Goal: Obtain resource: Obtain resource

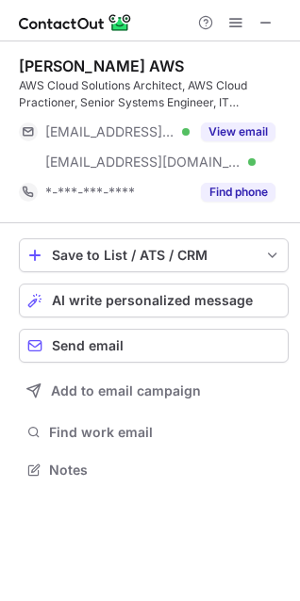
scroll to position [457, 300]
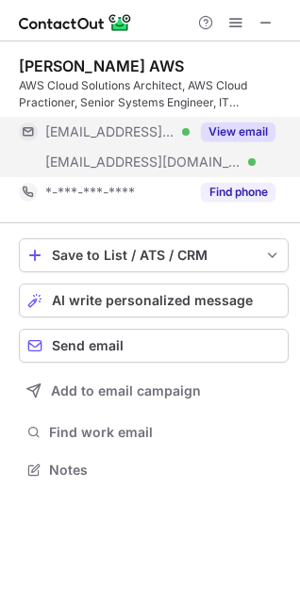
click at [229, 137] on button "View email" at bounding box center [238, 132] width 74 height 19
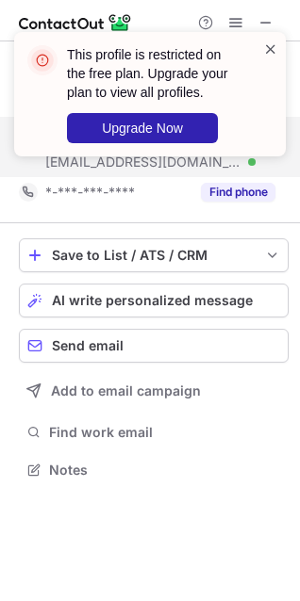
click at [270, 46] on span at bounding box center [270, 49] width 15 height 19
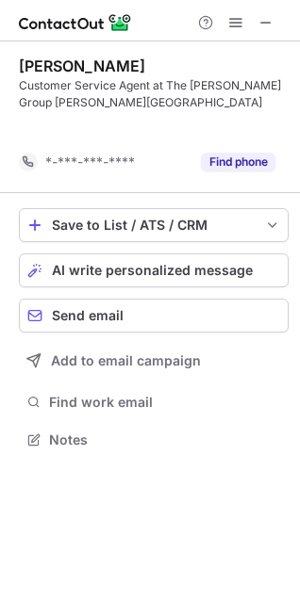
scroll to position [397, 300]
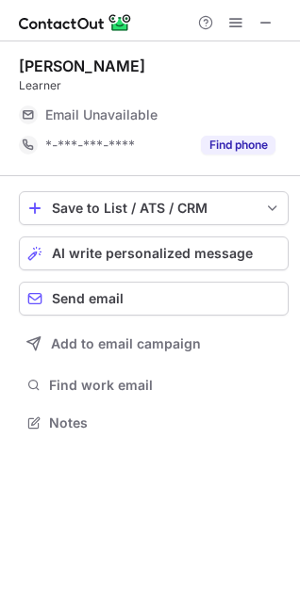
scroll to position [410, 300]
click at [261, 17] on span at bounding box center [265, 22] width 15 height 15
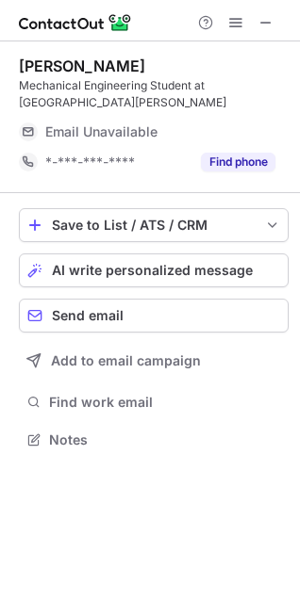
scroll to position [427, 300]
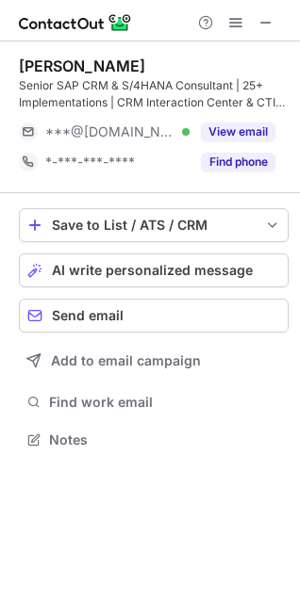
scroll to position [427, 300]
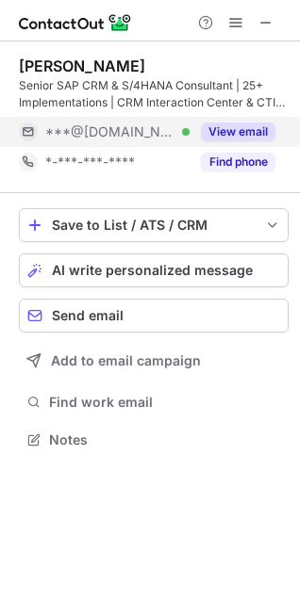
click at [229, 140] on button "View email" at bounding box center [238, 132] width 74 height 19
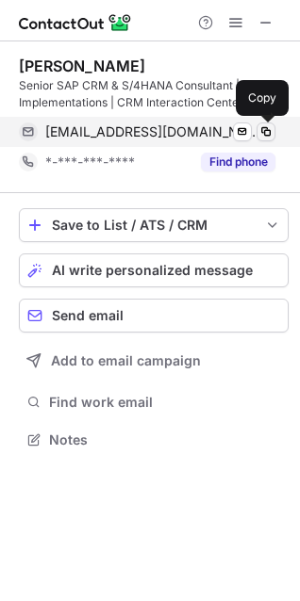
click at [259, 133] on span at bounding box center [265, 131] width 15 height 15
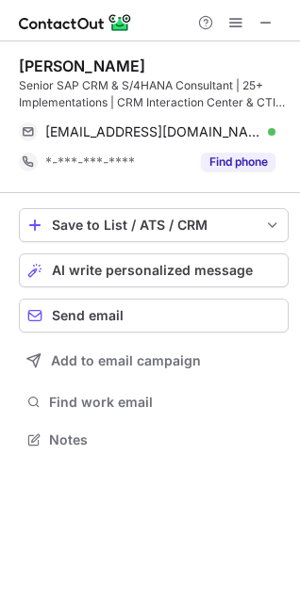
scroll to position [9, 9]
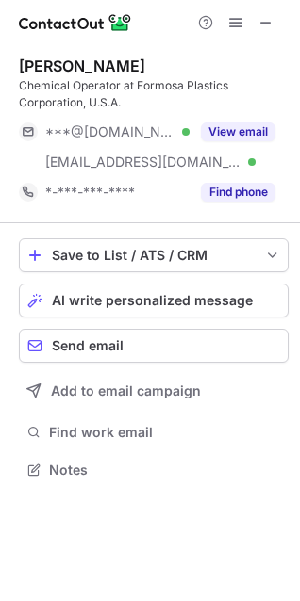
scroll to position [457, 300]
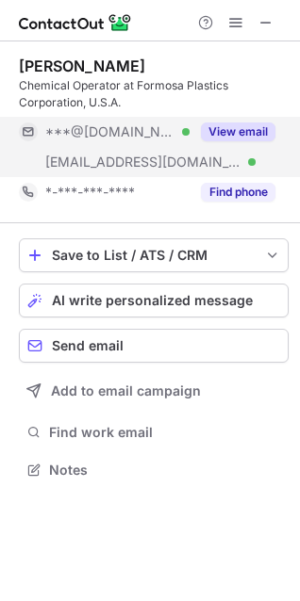
click at [232, 132] on button "View email" at bounding box center [238, 132] width 74 height 19
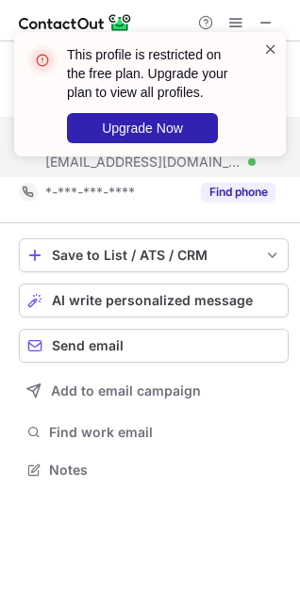
click at [270, 43] on span at bounding box center [270, 49] width 15 height 19
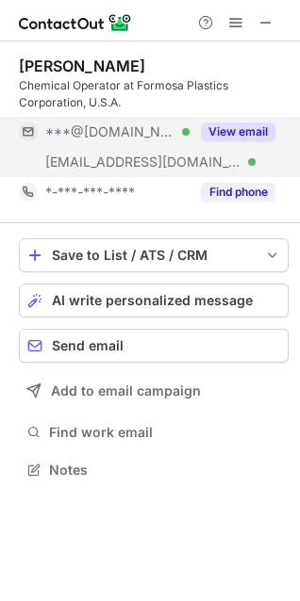
click at [221, 136] on button "View email" at bounding box center [238, 132] width 74 height 19
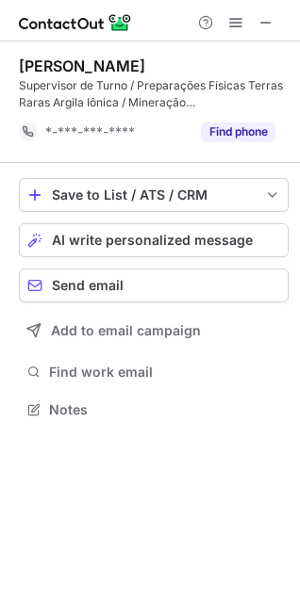
scroll to position [397, 300]
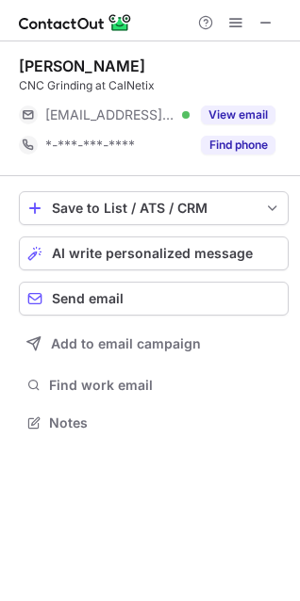
scroll to position [410, 300]
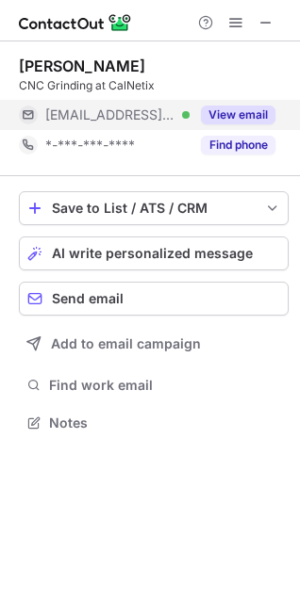
click at [213, 106] on button "View email" at bounding box center [238, 115] width 74 height 19
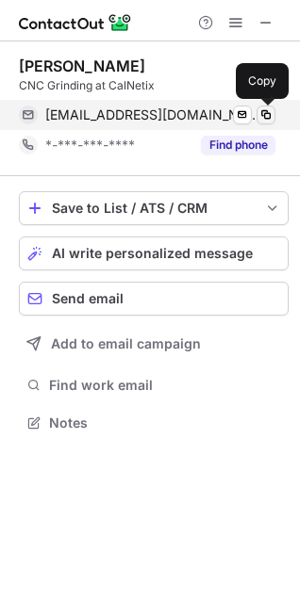
click at [262, 117] on span at bounding box center [265, 114] width 15 height 15
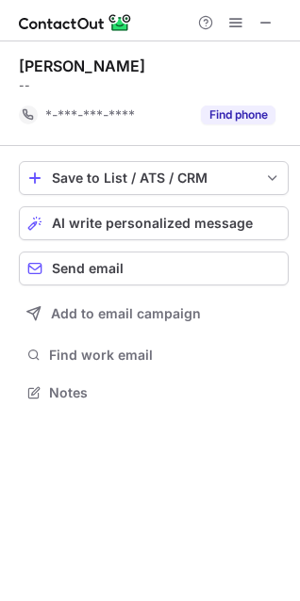
scroll to position [380, 300]
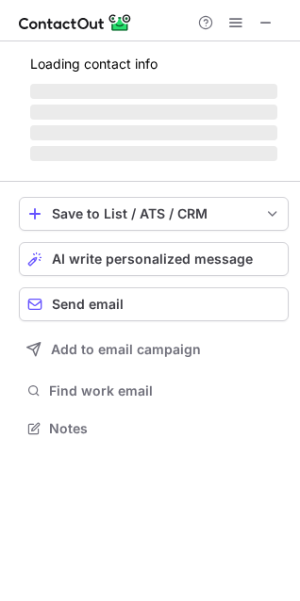
scroll to position [457, 300]
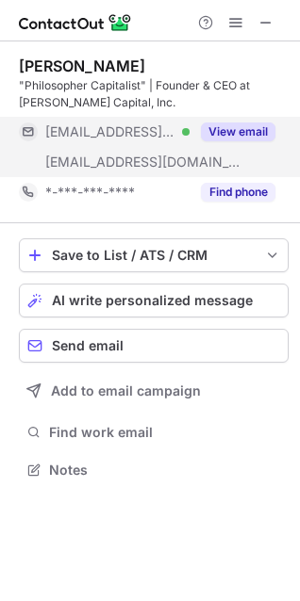
click at [219, 123] on button "View email" at bounding box center [238, 132] width 74 height 19
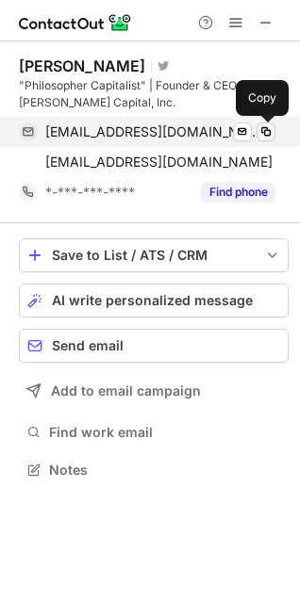
click at [268, 135] on span at bounding box center [265, 131] width 15 height 15
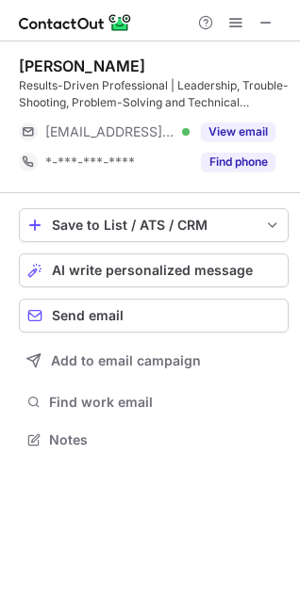
scroll to position [427, 300]
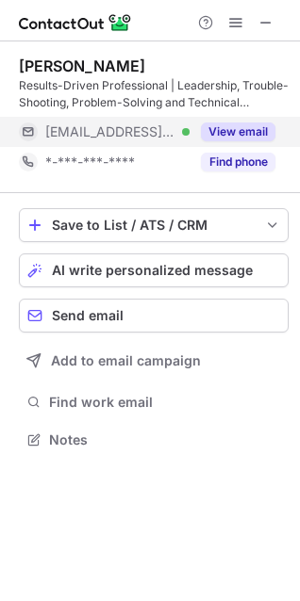
click at [205, 131] on button "View email" at bounding box center [238, 132] width 74 height 19
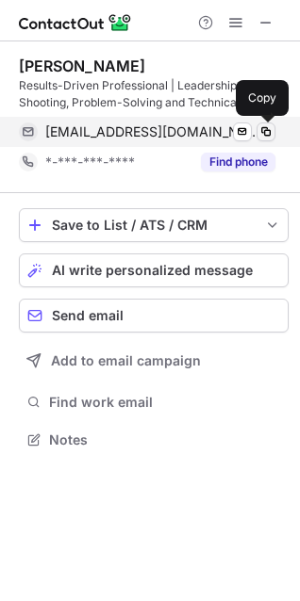
click at [263, 133] on span at bounding box center [265, 131] width 15 height 15
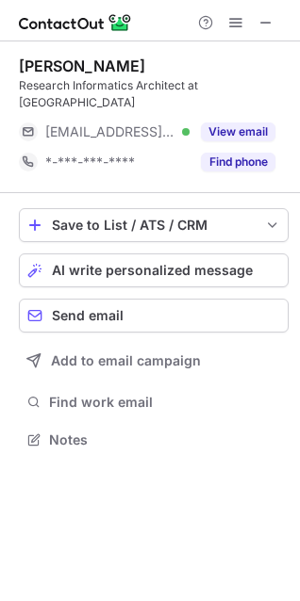
scroll to position [427, 300]
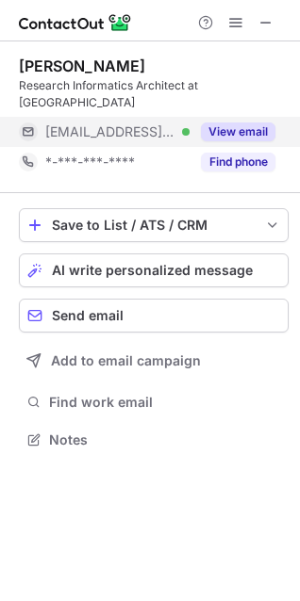
click at [220, 135] on button "View email" at bounding box center [238, 132] width 74 height 19
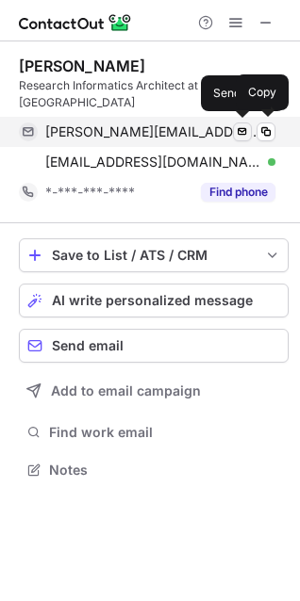
scroll to position [457, 300]
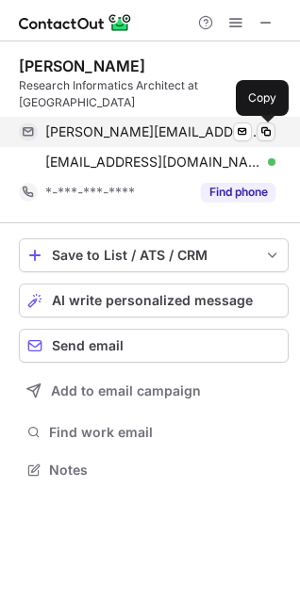
click at [261, 136] on span at bounding box center [265, 131] width 15 height 15
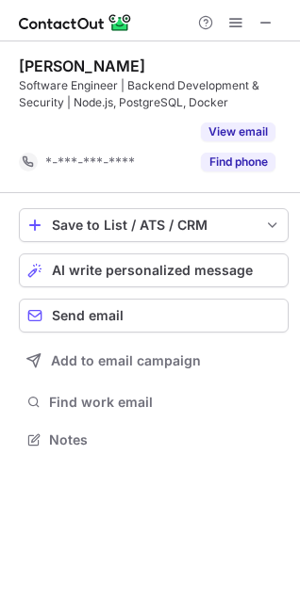
scroll to position [397, 300]
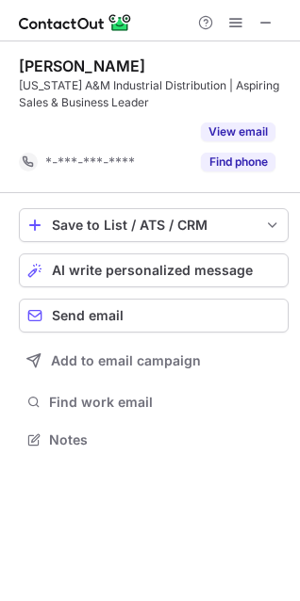
scroll to position [397, 300]
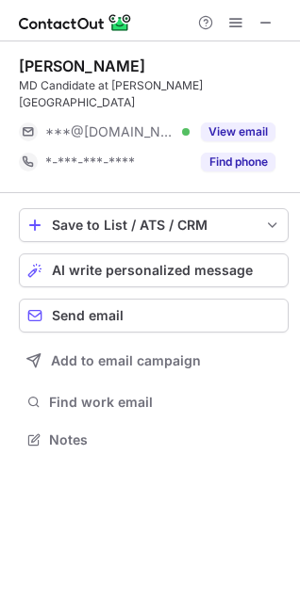
scroll to position [427, 300]
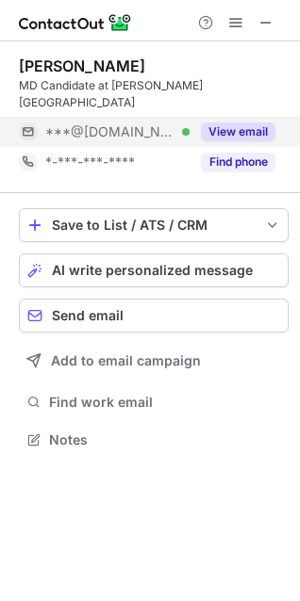
click at [210, 134] on button "View email" at bounding box center [238, 132] width 74 height 19
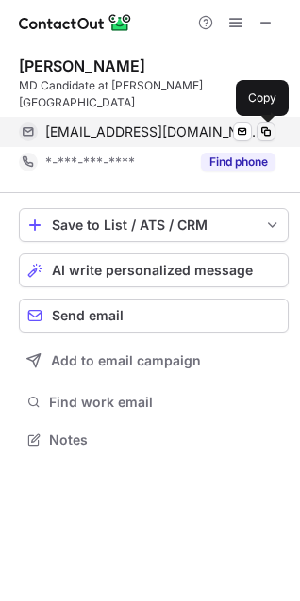
click at [268, 131] on span at bounding box center [265, 131] width 15 height 15
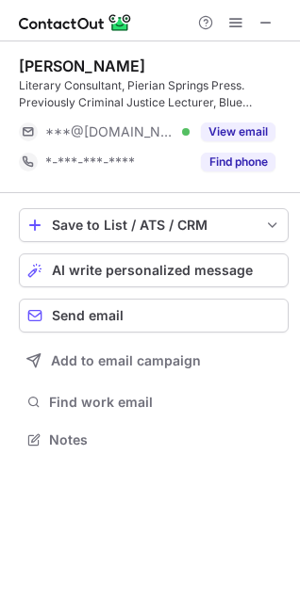
scroll to position [427, 300]
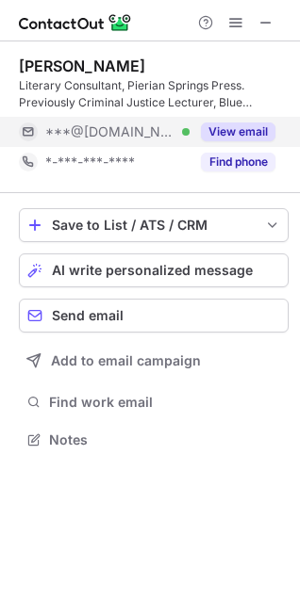
click at [227, 136] on button "View email" at bounding box center [238, 132] width 74 height 19
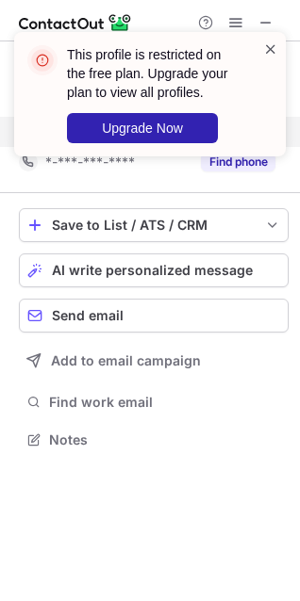
click at [270, 47] on span at bounding box center [270, 49] width 15 height 19
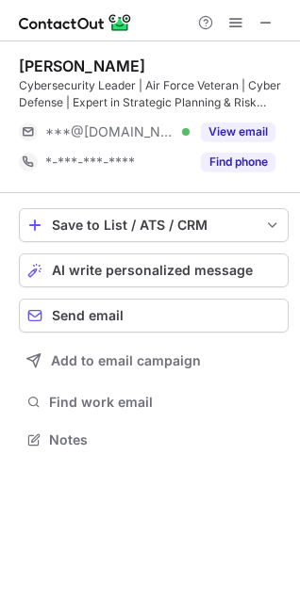
scroll to position [427, 300]
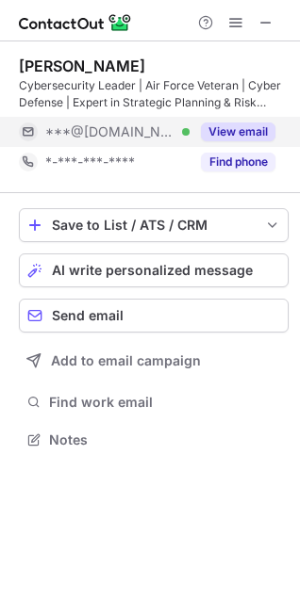
click at [200, 132] on div "View email" at bounding box center [232, 132] width 86 height 30
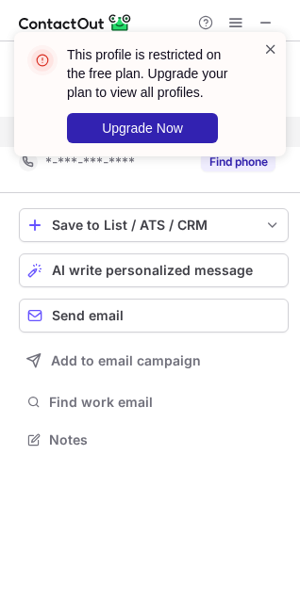
click at [270, 42] on span at bounding box center [270, 49] width 15 height 19
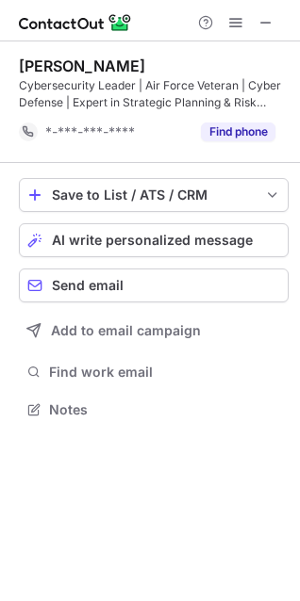
scroll to position [397, 300]
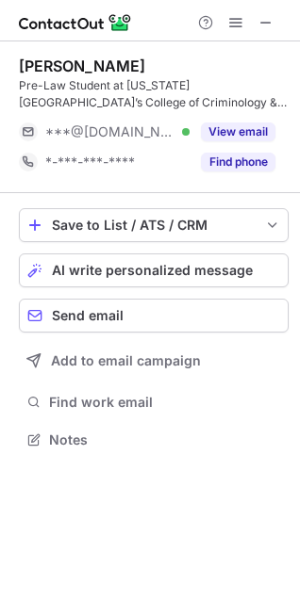
scroll to position [427, 300]
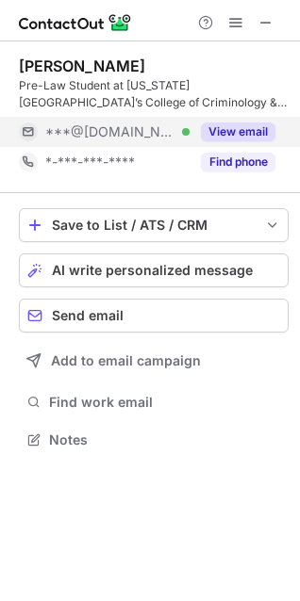
click at [197, 128] on div "View email" at bounding box center [232, 132] width 86 height 30
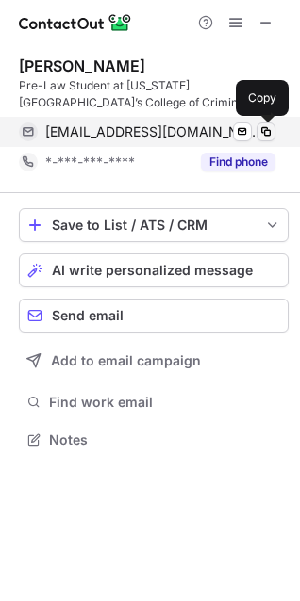
click at [265, 130] on span at bounding box center [265, 131] width 15 height 15
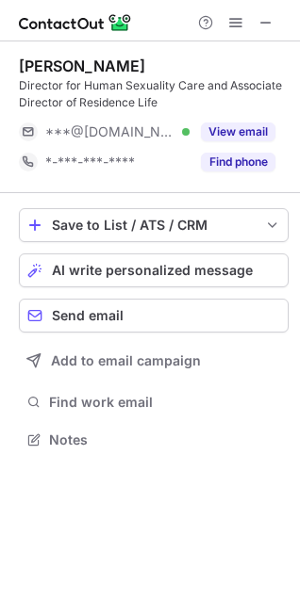
scroll to position [427, 300]
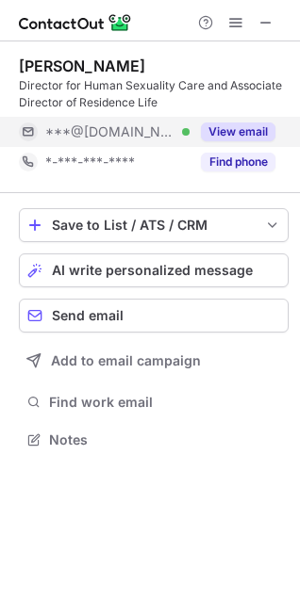
click at [203, 132] on button "View email" at bounding box center [238, 132] width 74 height 19
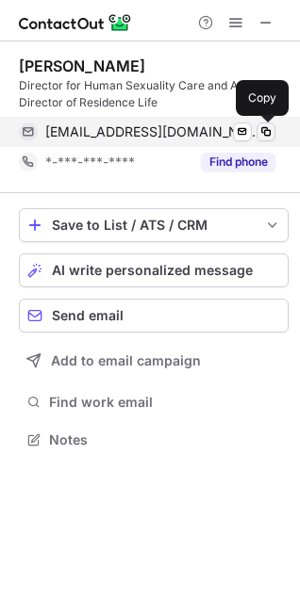
click at [262, 132] on span at bounding box center [265, 131] width 15 height 15
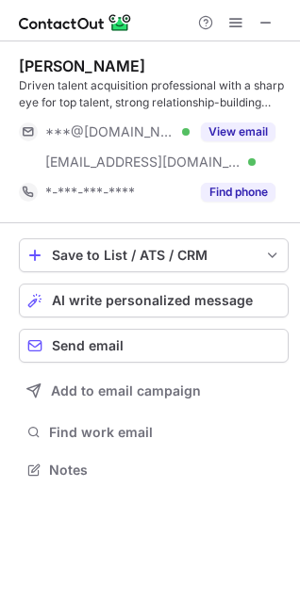
scroll to position [457, 300]
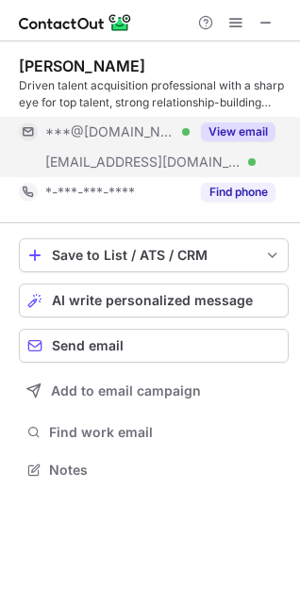
click at [221, 132] on button "View email" at bounding box center [238, 132] width 74 height 19
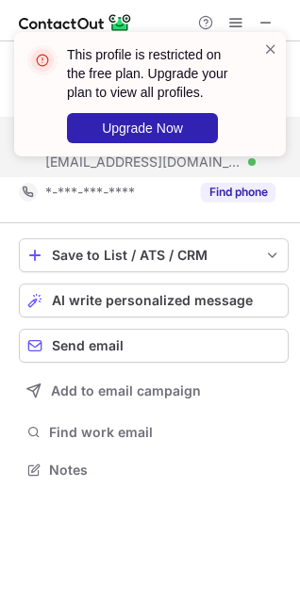
click at [279, 41] on div "This profile is restricted on the free plan. Upgrade your plan to view all prof…" at bounding box center [149, 94] width 271 height 124
click at [271, 51] on span at bounding box center [270, 49] width 15 height 19
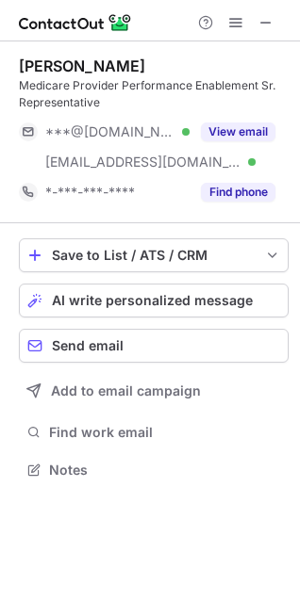
scroll to position [457, 300]
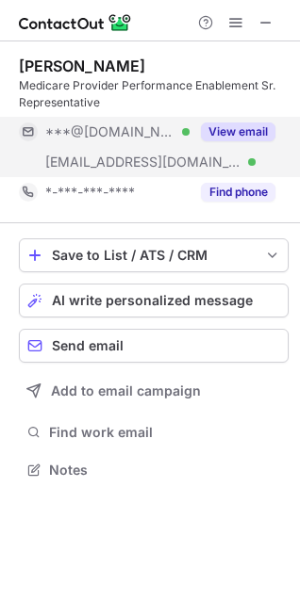
click at [225, 143] on div "View email" at bounding box center [232, 132] width 86 height 30
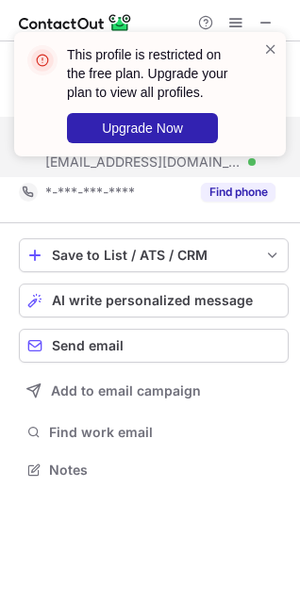
click at [288, 36] on div "This profile is restricted on the free plan. Upgrade your plan to view all prof…" at bounding box center [150, 101] width 302 height 177
click at [269, 45] on span at bounding box center [270, 49] width 15 height 19
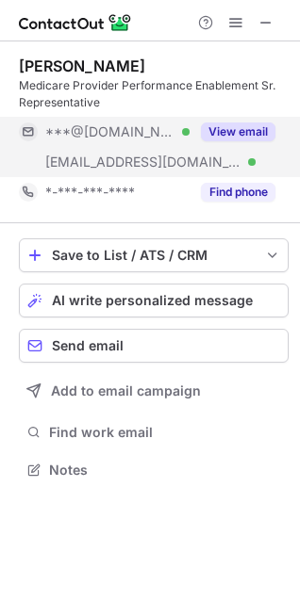
click at [269, 45] on span at bounding box center [270, 49] width 15 height 19
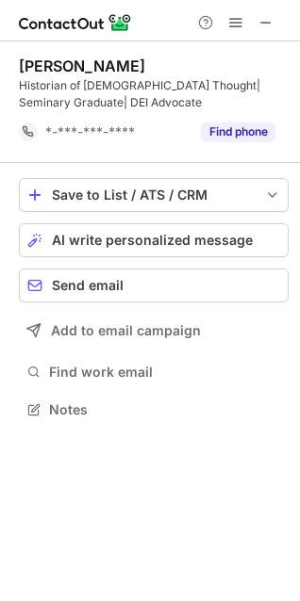
scroll to position [397, 300]
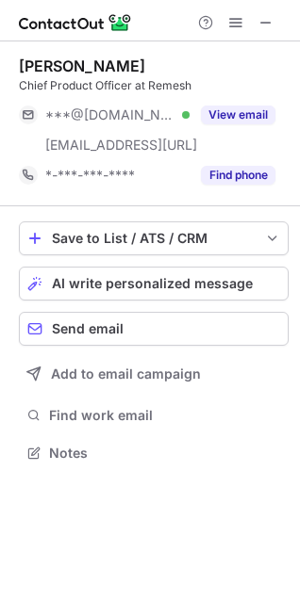
scroll to position [440, 300]
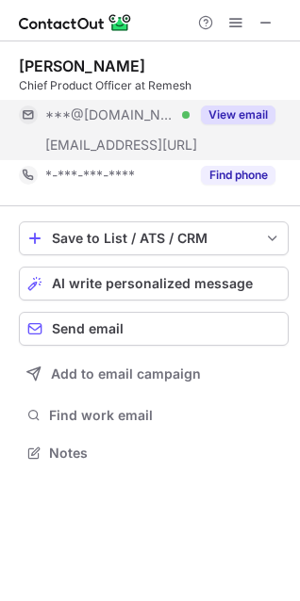
click at [240, 115] on button "View email" at bounding box center [238, 115] width 74 height 19
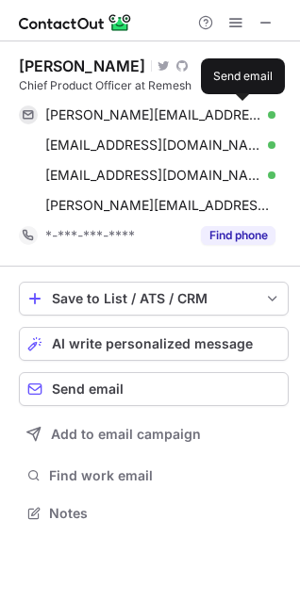
scroll to position [500, 300]
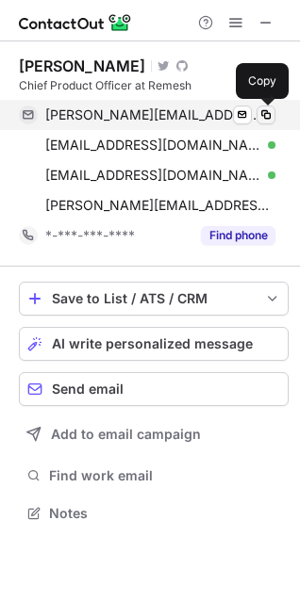
click at [258, 113] on span at bounding box center [265, 114] width 15 height 15
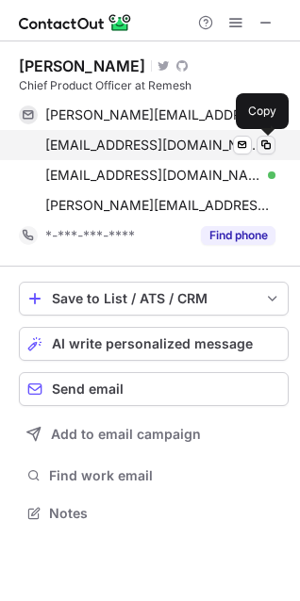
click at [266, 141] on span at bounding box center [265, 145] width 15 height 15
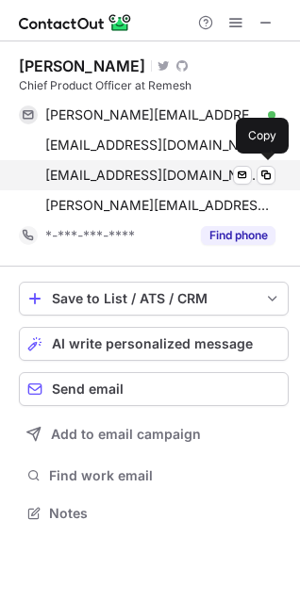
click at [266, 165] on div "ellisd197189@gmail.com Verified Send email Copy" at bounding box center [147, 175] width 256 height 30
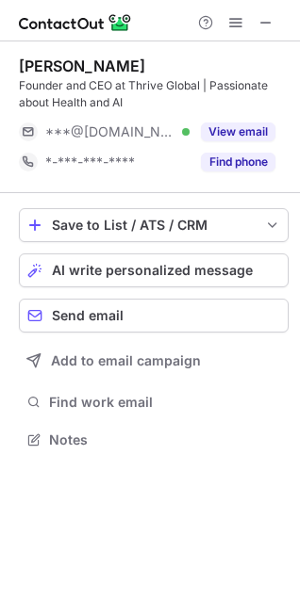
scroll to position [427, 300]
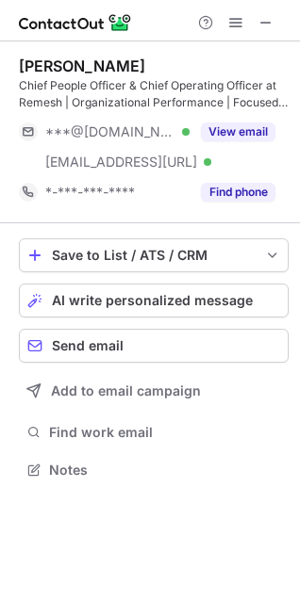
scroll to position [457, 300]
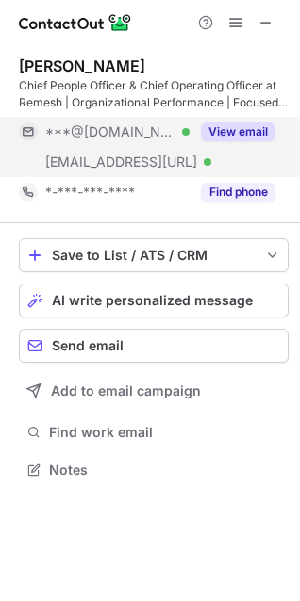
click at [239, 121] on div "View email" at bounding box center [232, 132] width 86 height 30
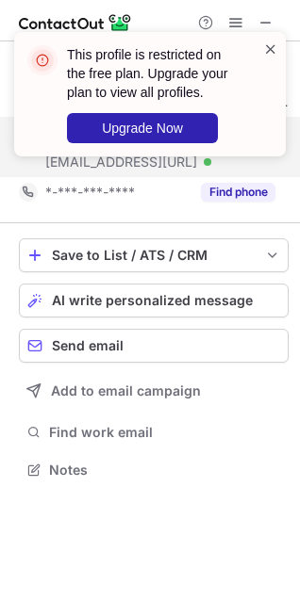
click at [275, 41] on span at bounding box center [270, 49] width 15 height 19
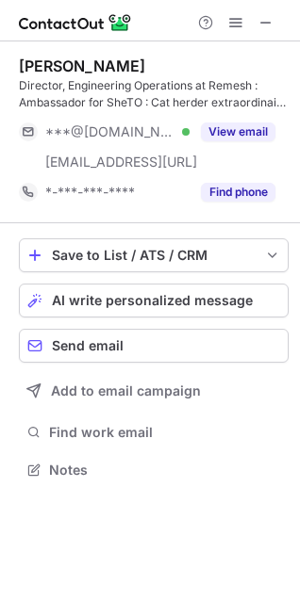
scroll to position [457, 300]
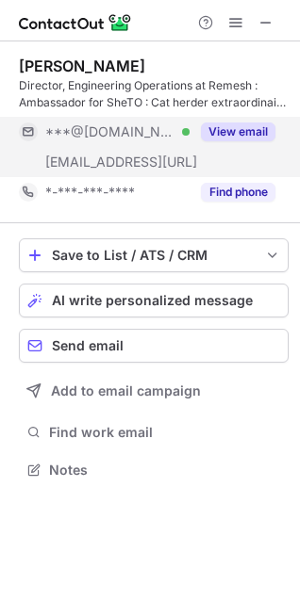
click at [223, 131] on button "View email" at bounding box center [238, 132] width 74 height 19
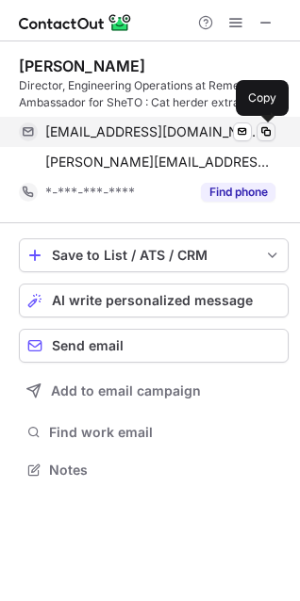
click at [258, 129] on span at bounding box center [265, 131] width 15 height 15
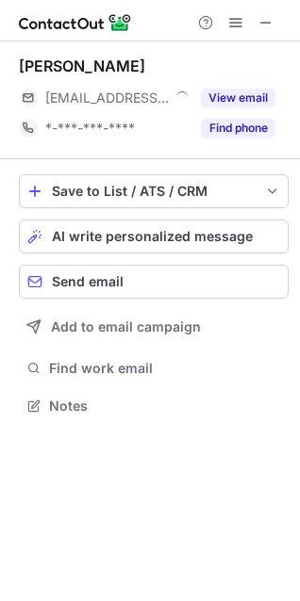
scroll to position [393, 300]
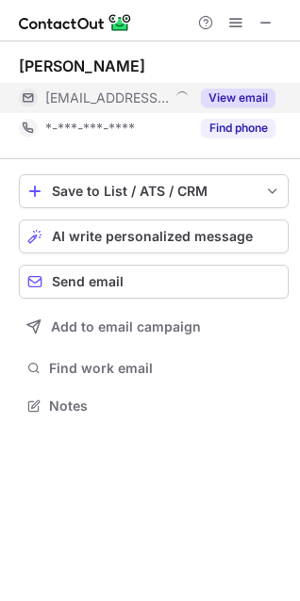
click at [223, 96] on button "View email" at bounding box center [238, 98] width 74 height 19
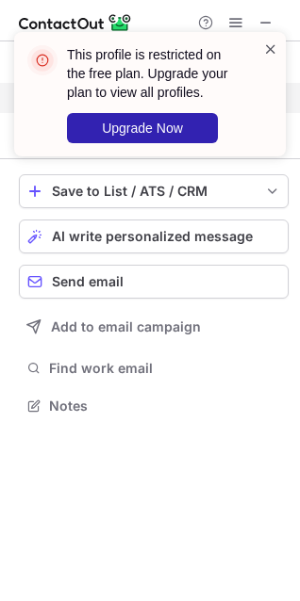
click at [272, 41] on span at bounding box center [270, 49] width 15 height 19
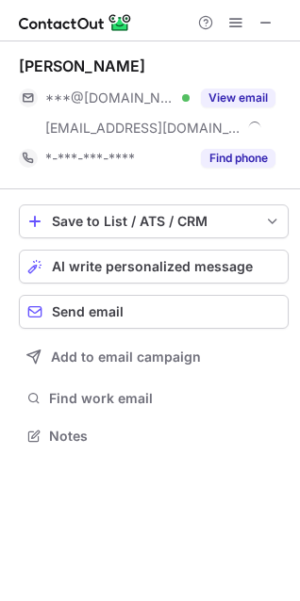
scroll to position [423, 300]
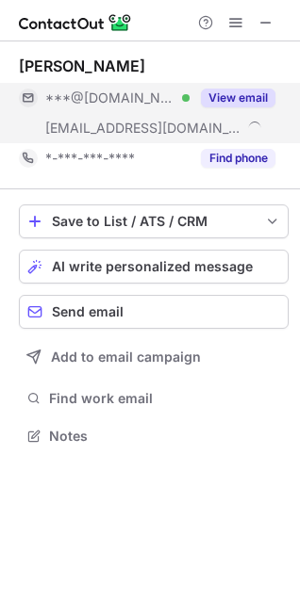
click at [223, 95] on button "View email" at bounding box center [238, 98] width 74 height 19
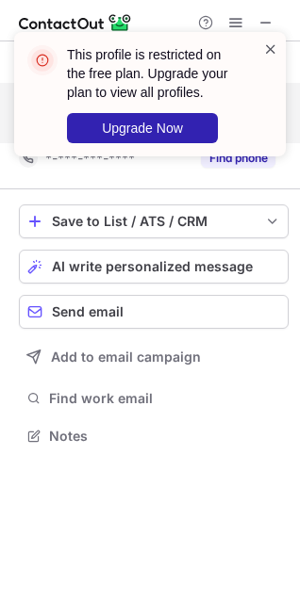
click at [273, 44] on span at bounding box center [270, 49] width 15 height 19
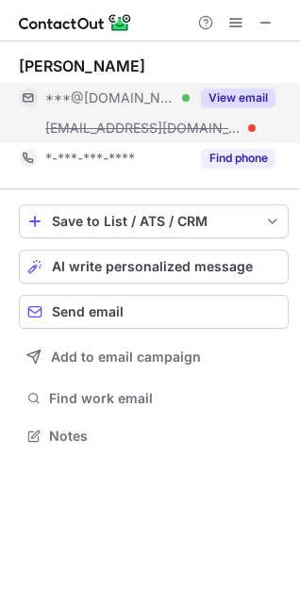
click at [245, 89] on button "View email" at bounding box center [238, 98] width 74 height 19
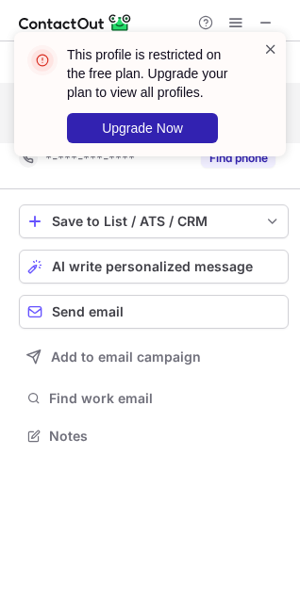
click at [275, 49] on span at bounding box center [270, 49] width 15 height 19
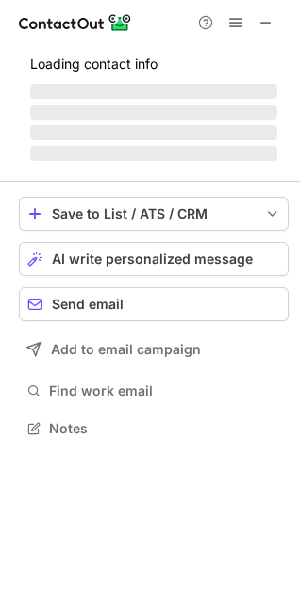
scroll to position [393, 300]
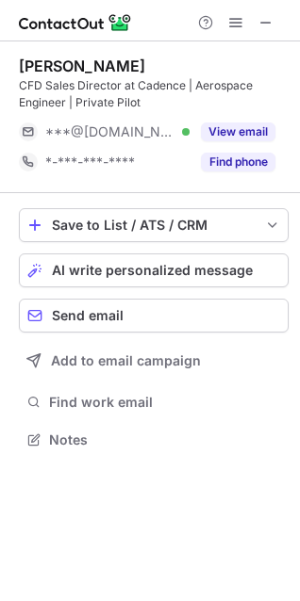
scroll to position [427, 300]
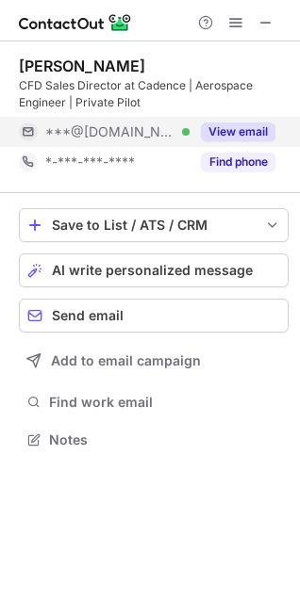
click at [231, 131] on button "View email" at bounding box center [238, 132] width 74 height 19
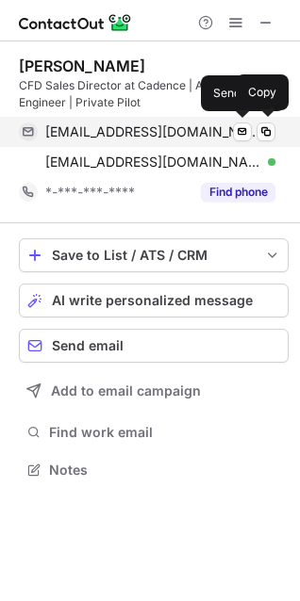
scroll to position [457, 300]
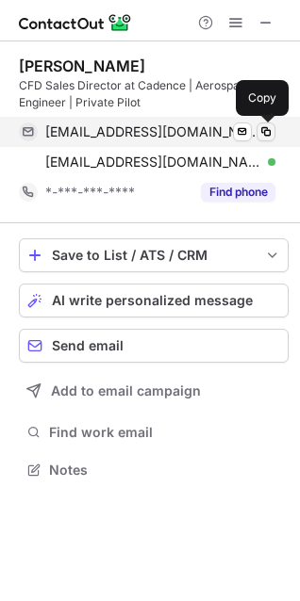
click at [262, 130] on span at bounding box center [265, 131] width 15 height 15
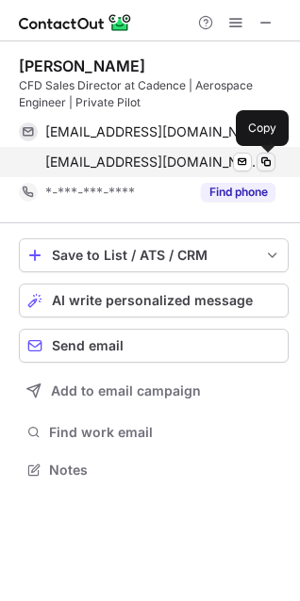
click at [266, 156] on span at bounding box center [265, 162] width 15 height 15
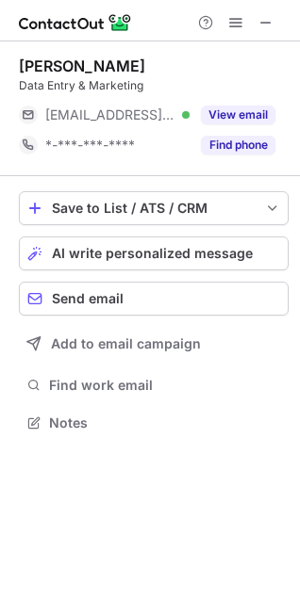
scroll to position [410, 300]
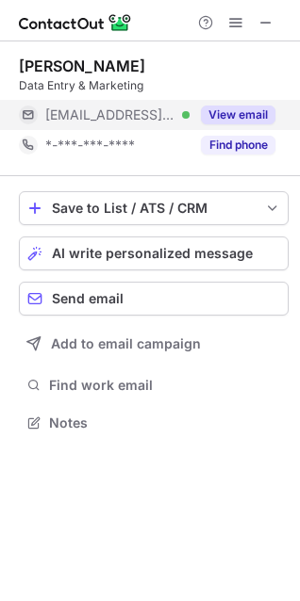
click at [229, 106] on button "View email" at bounding box center [238, 115] width 74 height 19
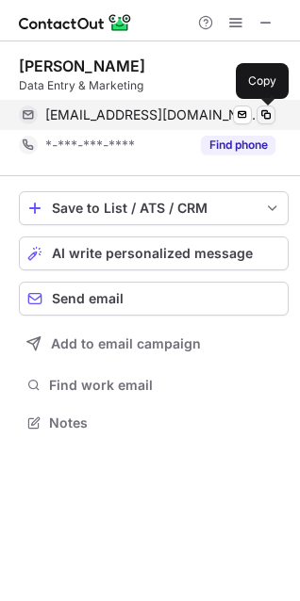
click at [263, 113] on span at bounding box center [265, 114] width 15 height 15
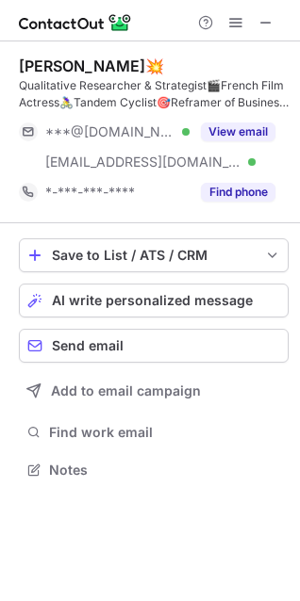
scroll to position [457, 300]
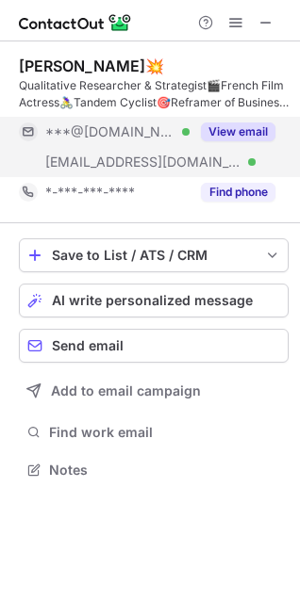
click at [267, 135] on button "View email" at bounding box center [238, 132] width 74 height 19
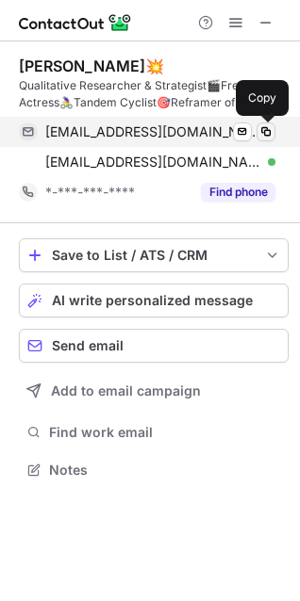
click at [256, 135] on button at bounding box center [265, 132] width 19 height 19
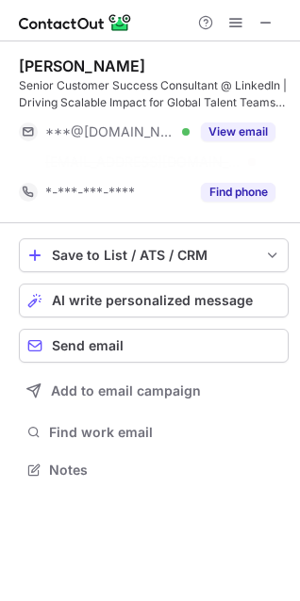
scroll to position [427, 300]
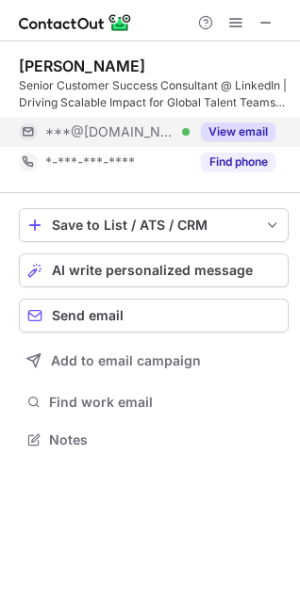
click at [216, 120] on div "View email" at bounding box center [232, 132] width 86 height 30
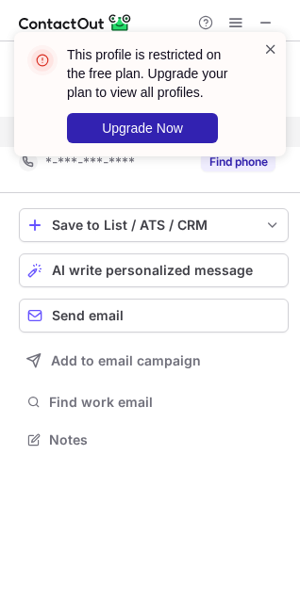
click at [270, 48] on span at bounding box center [270, 49] width 15 height 19
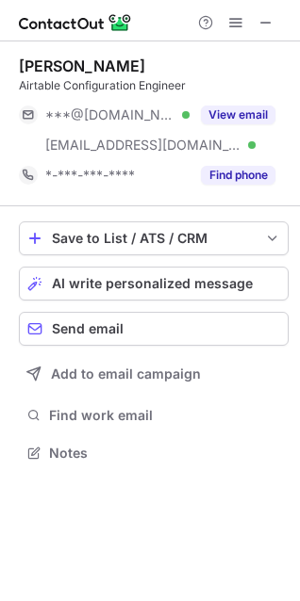
scroll to position [440, 300]
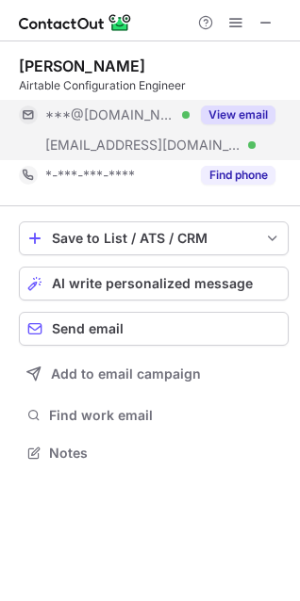
click at [218, 119] on button "View email" at bounding box center [238, 115] width 74 height 19
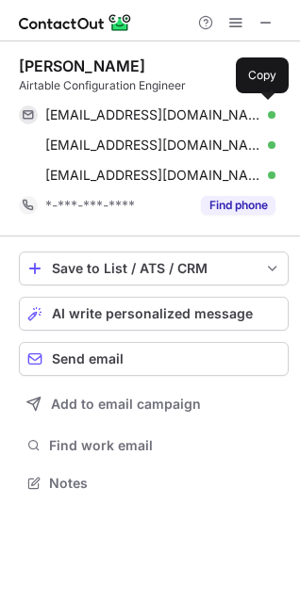
scroll to position [470, 300]
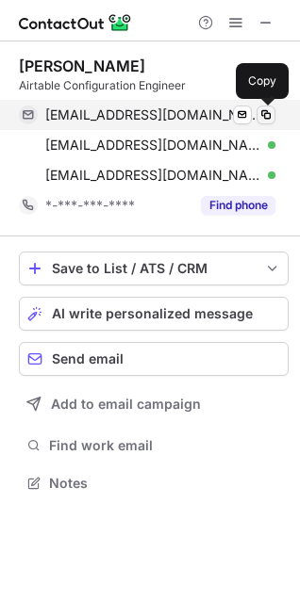
click at [270, 119] on span at bounding box center [265, 114] width 15 height 15
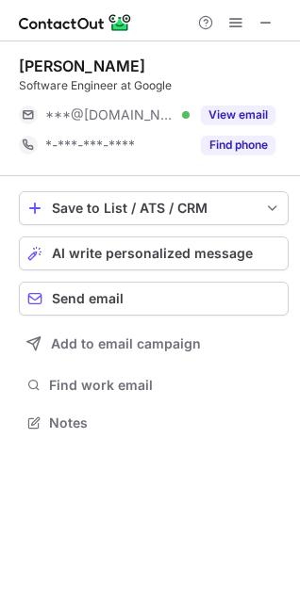
scroll to position [410, 300]
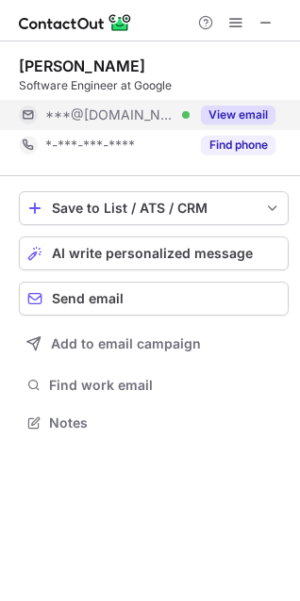
click at [196, 108] on div "View email" at bounding box center [232, 115] width 86 height 30
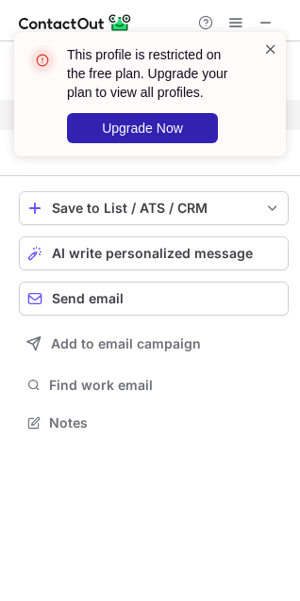
click at [270, 45] on span at bounding box center [270, 49] width 15 height 19
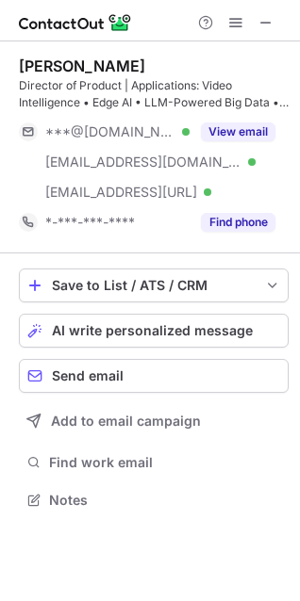
scroll to position [487, 300]
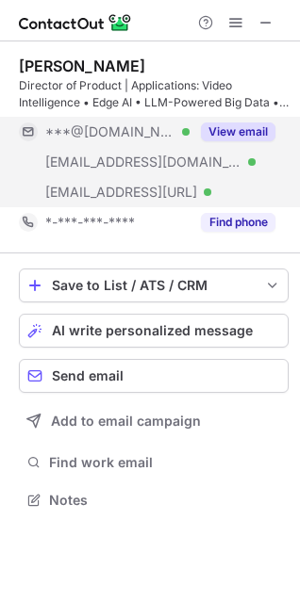
click at [250, 123] on button "View email" at bounding box center [238, 132] width 74 height 19
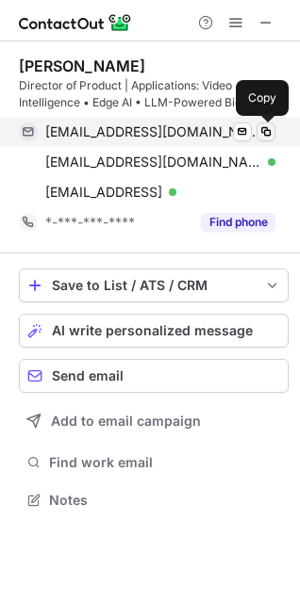
click at [262, 132] on span at bounding box center [265, 131] width 15 height 15
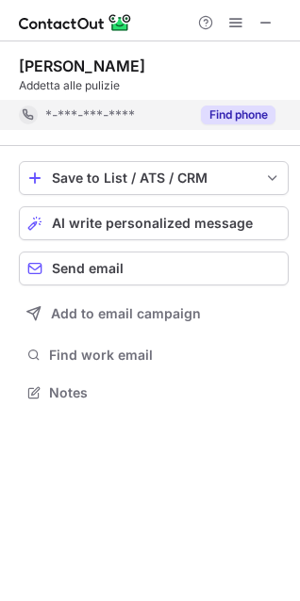
scroll to position [380, 300]
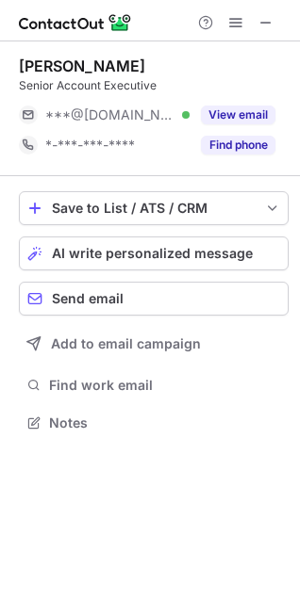
scroll to position [410, 300]
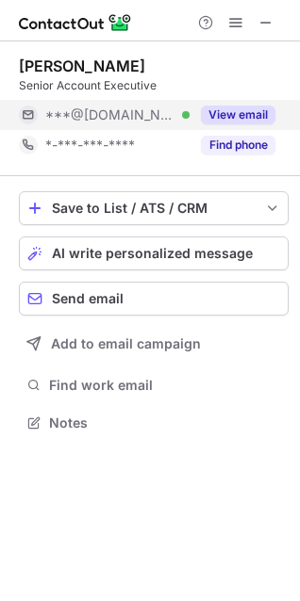
click at [207, 110] on button "View email" at bounding box center [238, 115] width 74 height 19
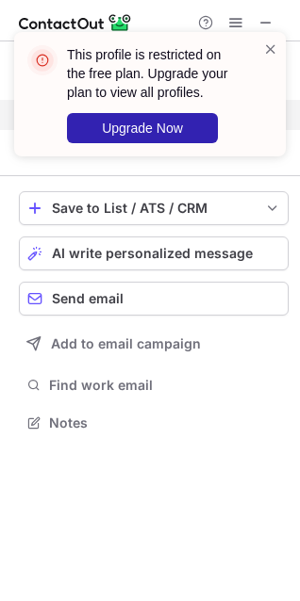
click at [207, 110] on div "This profile is restricted on the free plan. Upgrade your plan to view all prof…" at bounding box center [150, 101] width 302 height 177
click at [270, 43] on span at bounding box center [270, 49] width 15 height 19
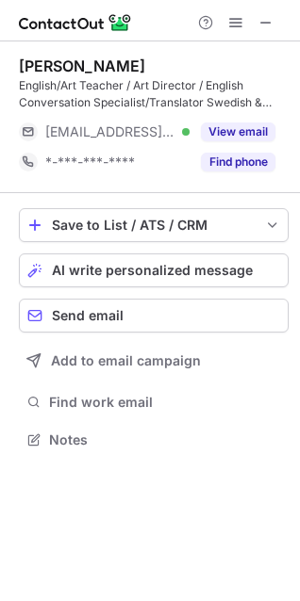
scroll to position [427, 300]
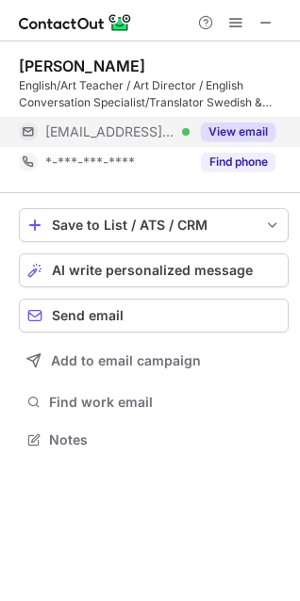
click at [198, 144] on div "View email" at bounding box center [232, 132] width 86 height 30
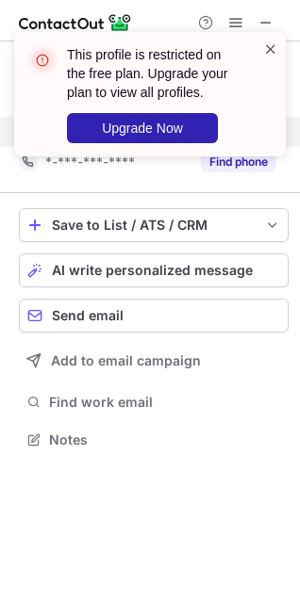
click at [272, 44] on span at bounding box center [270, 49] width 15 height 19
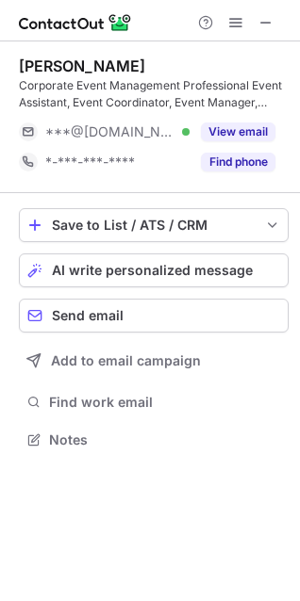
scroll to position [427, 300]
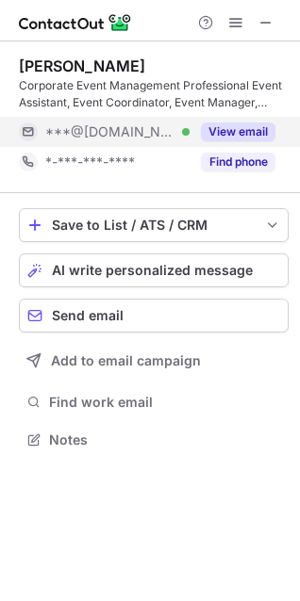
click at [215, 126] on button "View email" at bounding box center [238, 132] width 74 height 19
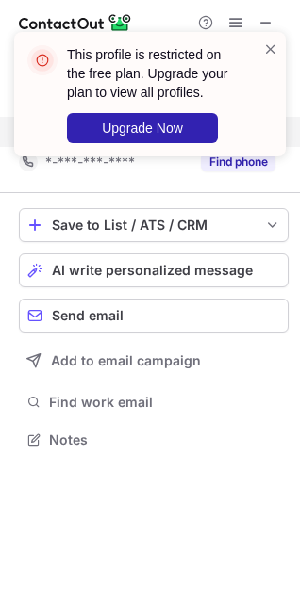
click at [278, 46] on div "This profile is restricted on the free plan. Upgrade your plan to view all prof…" at bounding box center [149, 94] width 271 height 124
click at [275, 46] on span at bounding box center [270, 49] width 15 height 19
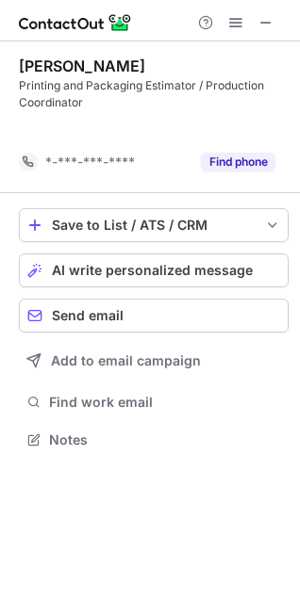
scroll to position [397, 300]
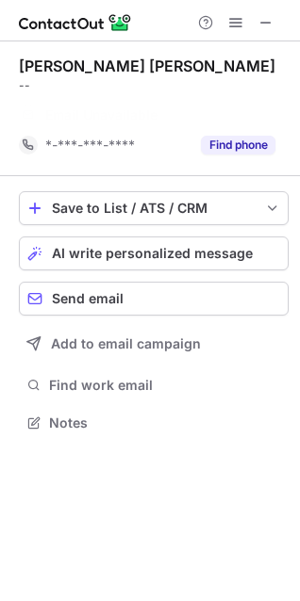
scroll to position [380, 300]
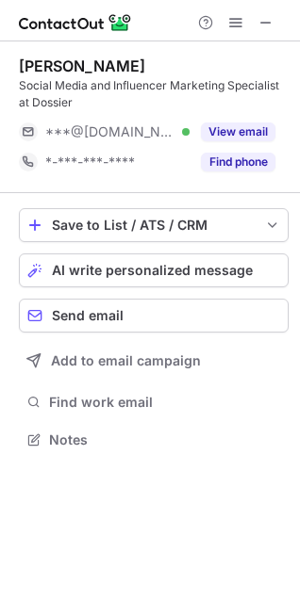
scroll to position [427, 300]
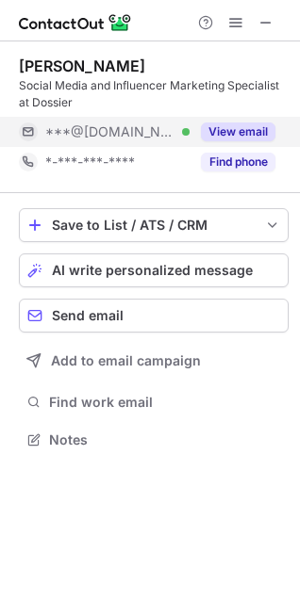
click at [241, 123] on button "View email" at bounding box center [238, 132] width 74 height 19
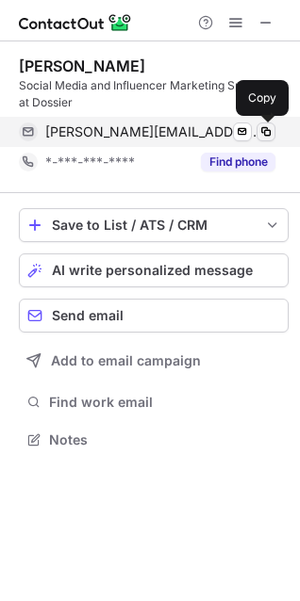
click at [266, 126] on span at bounding box center [265, 131] width 15 height 15
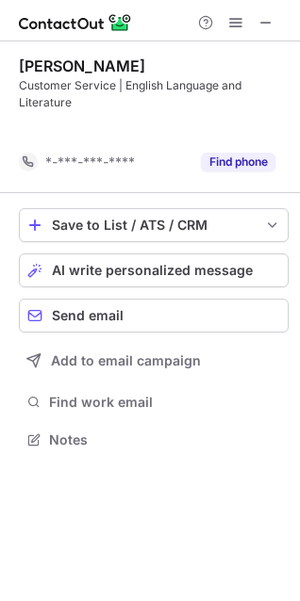
scroll to position [397, 300]
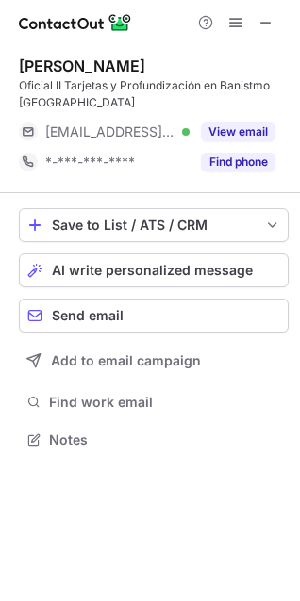
scroll to position [427, 300]
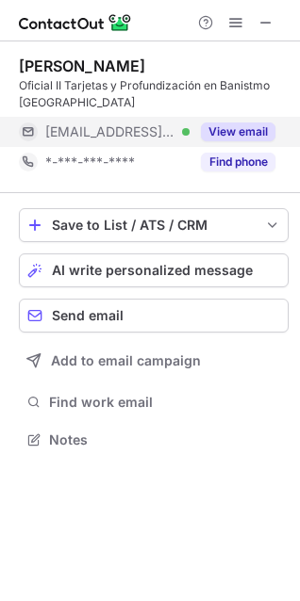
click at [210, 129] on button "View email" at bounding box center [238, 132] width 74 height 19
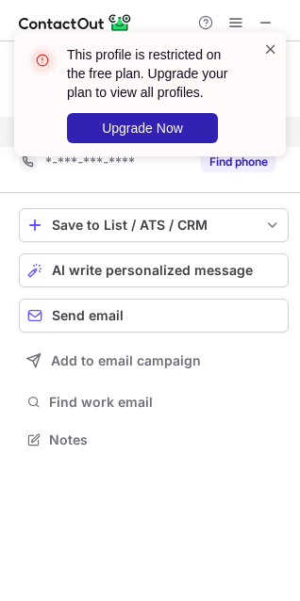
click at [264, 52] on span at bounding box center [270, 49] width 15 height 19
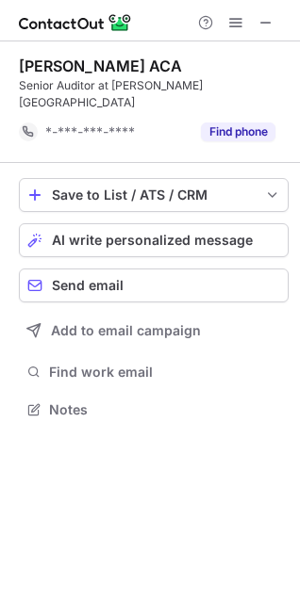
scroll to position [380, 300]
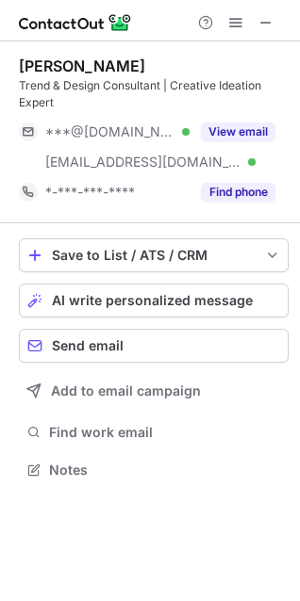
scroll to position [457, 300]
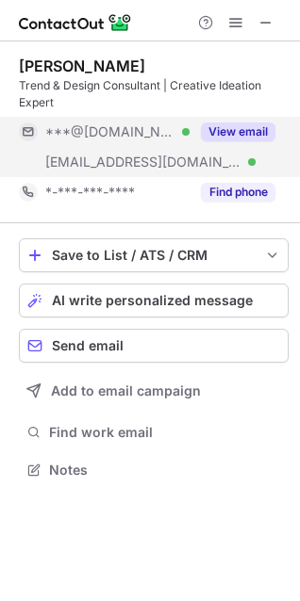
click at [217, 132] on button "View email" at bounding box center [238, 132] width 74 height 19
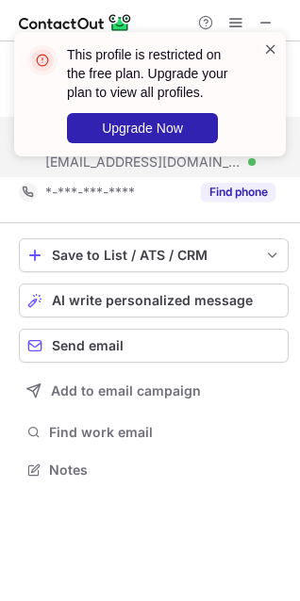
click at [272, 44] on span at bounding box center [270, 49] width 15 height 19
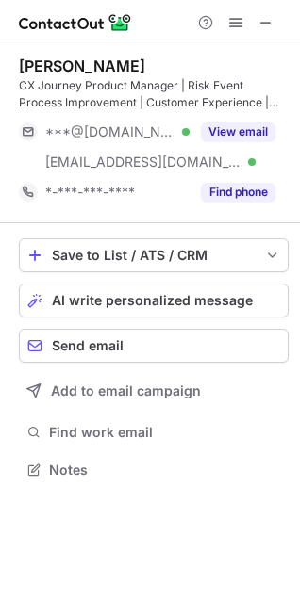
scroll to position [457, 300]
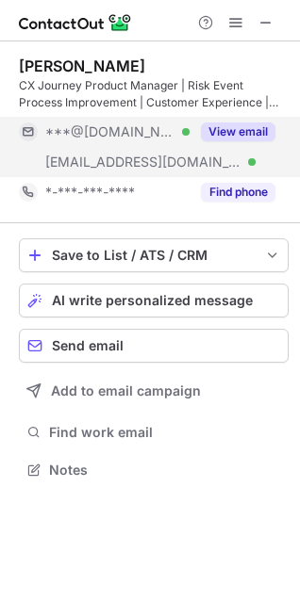
click at [239, 123] on button "View email" at bounding box center [238, 132] width 74 height 19
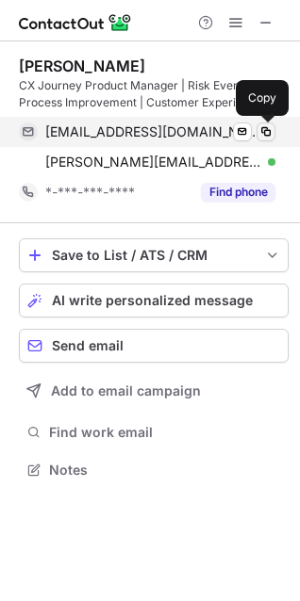
click at [259, 129] on span at bounding box center [265, 131] width 15 height 15
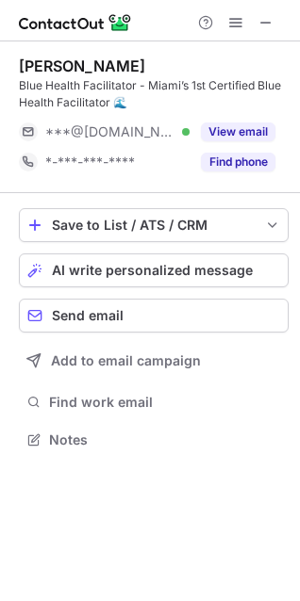
scroll to position [427, 300]
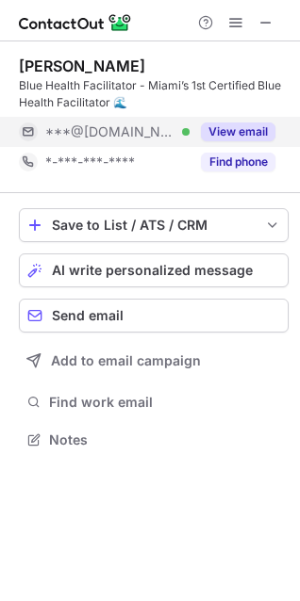
click at [221, 128] on button "View email" at bounding box center [238, 132] width 74 height 19
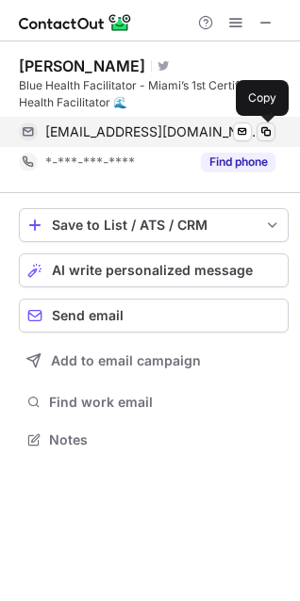
click at [263, 130] on span at bounding box center [265, 131] width 15 height 15
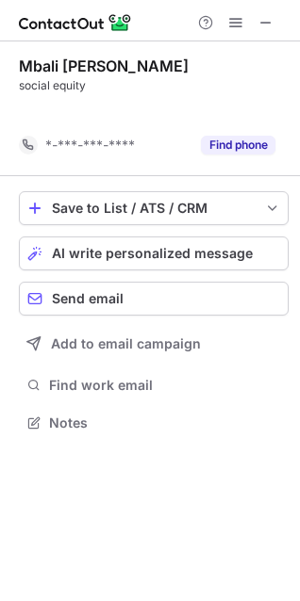
scroll to position [380, 300]
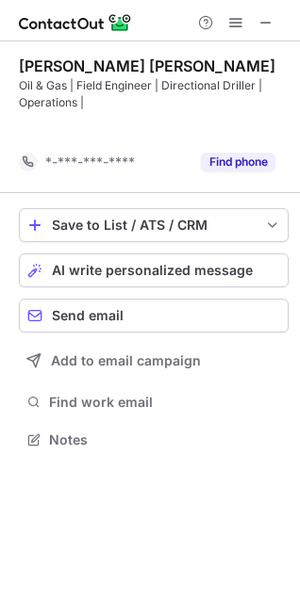
scroll to position [397, 300]
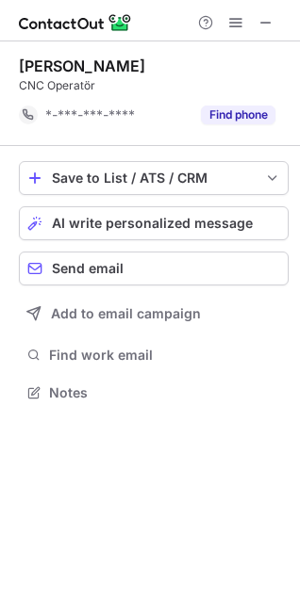
scroll to position [380, 300]
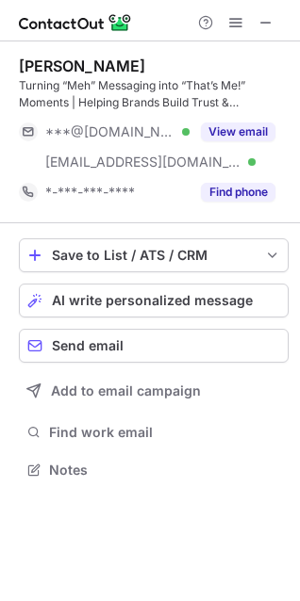
scroll to position [457, 300]
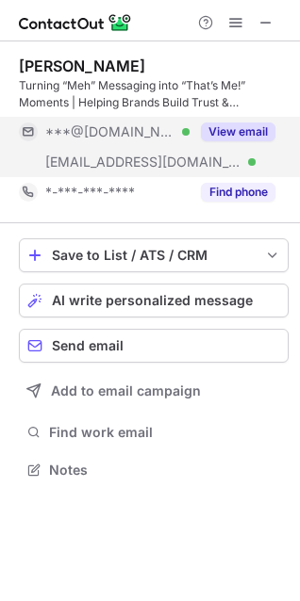
click at [223, 126] on button "View email" at bounding box center [238, 132] width 74 height 19
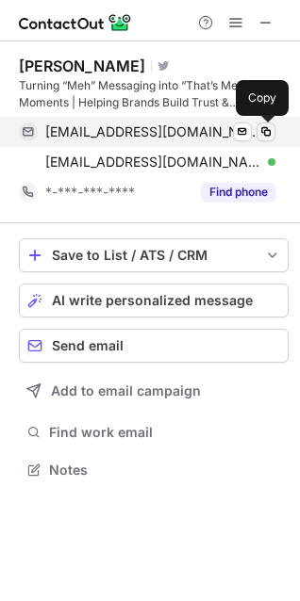
click at [264, 133] on span at bounding box center [265, 131] width 15 height 15
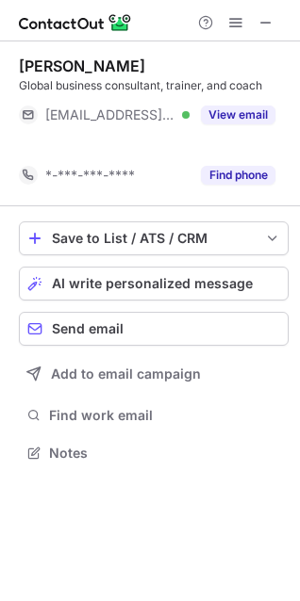
scroll to position [410, 300]
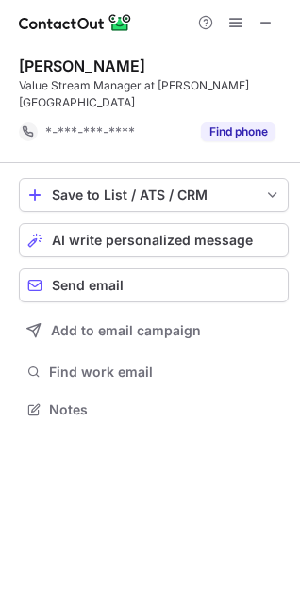
scroll to position [380, 300]
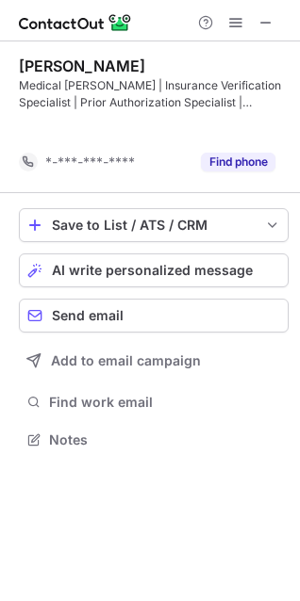
scroll to position [397, 300]
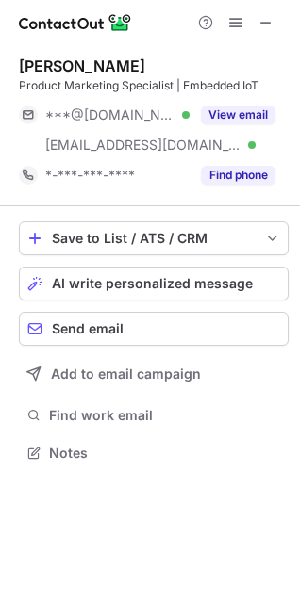
scroll to position [440, 300]
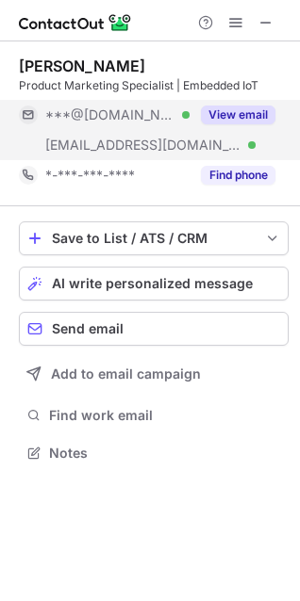
click at [215, 108] on button "View email" at bounding box center [238, 115] width 74 height 19
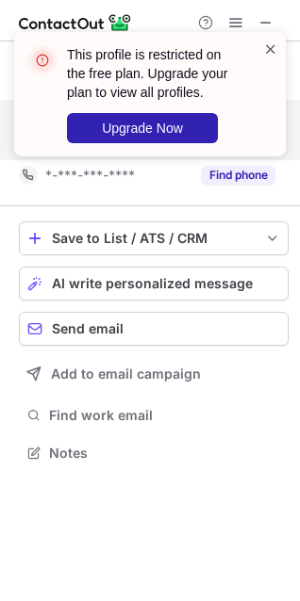
click at [271, 46] on span at bounding box center [270, 49] width 15 height 19
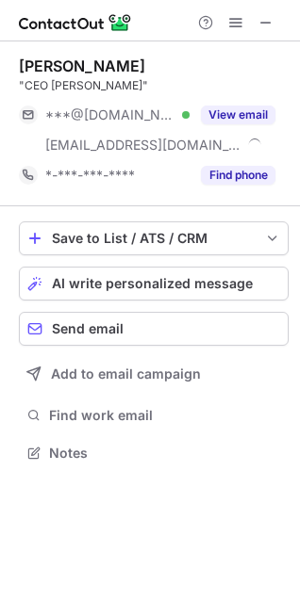
scroll to position [440, 300]
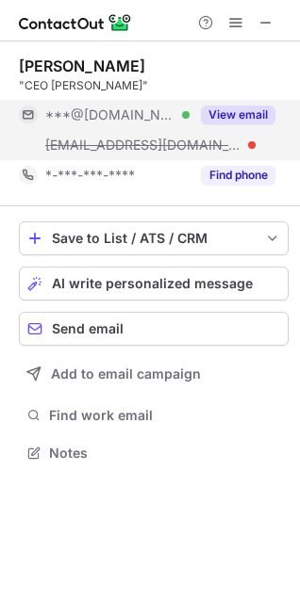
click at [245, 105] on div "View email" at bounding box center [232, 115] width 86 height 30
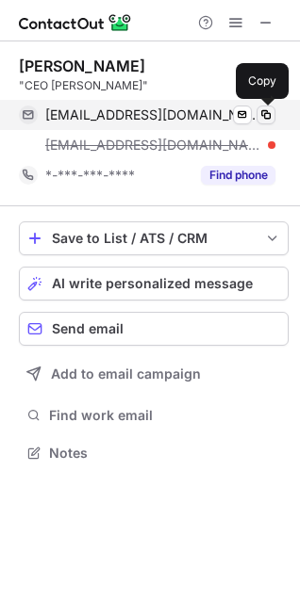
click at [263, 118] on span at bounding box center [265, 114] width 15 height 15
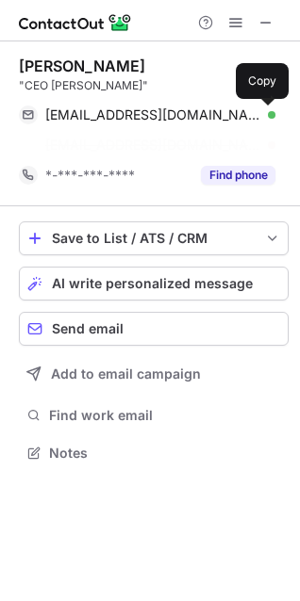
scroll to position [410, 300]
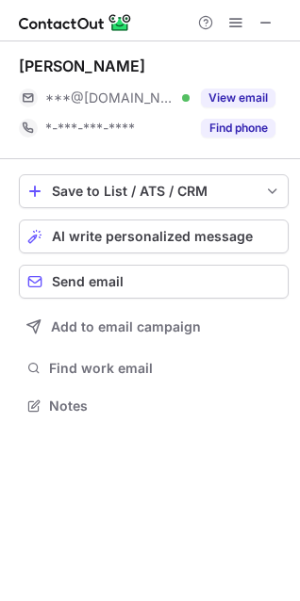
scroll to position [393, 300]
